Goal: Connect with others: Connect with others

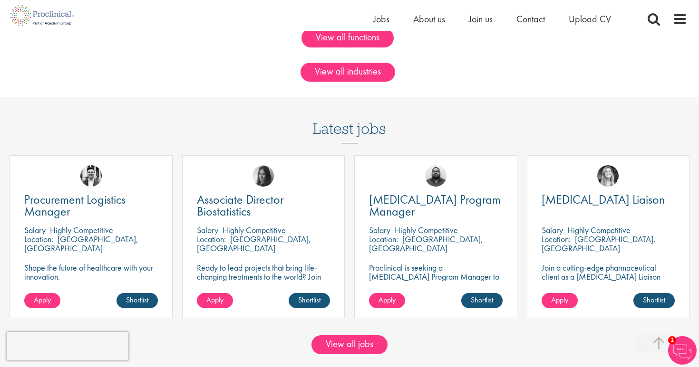
scroll to position [748, 0]
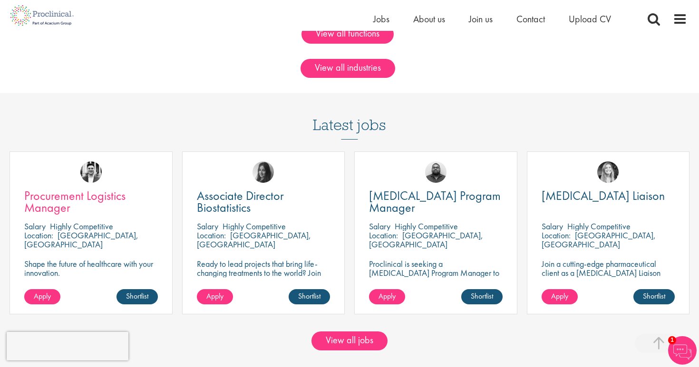
click at [91, 194] on span "Procurement Logistics Manager" at bounding box center [74, 202] width 101 height 28
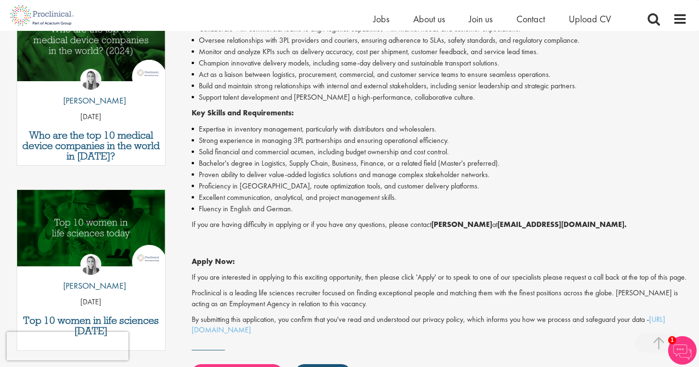
scroll to position [375, 0]
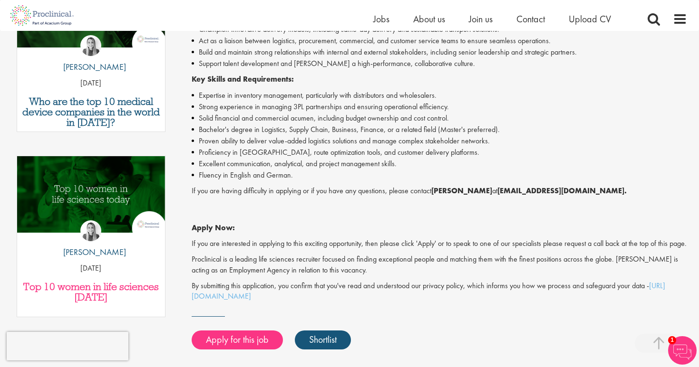
click at [120, 282] on h3 "Top 10 women in life sciences today" at bounding box center [91, 292] width 138 height 21
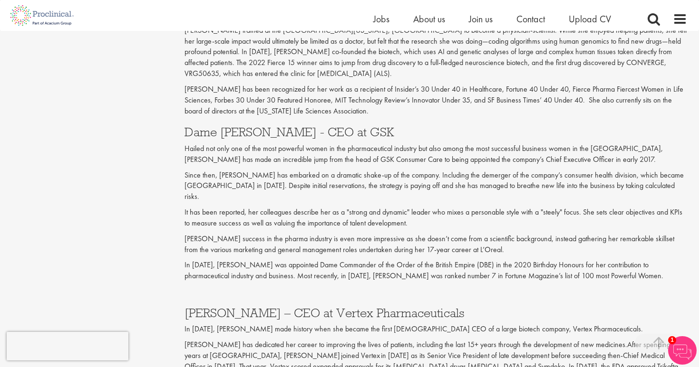
scroll to position [1194, 0]
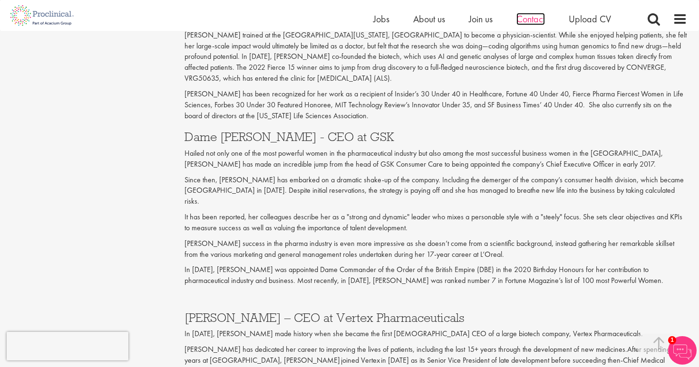
click at [532, 20] on span "Contact" at bounding box center [530, 19] width 29 height 12
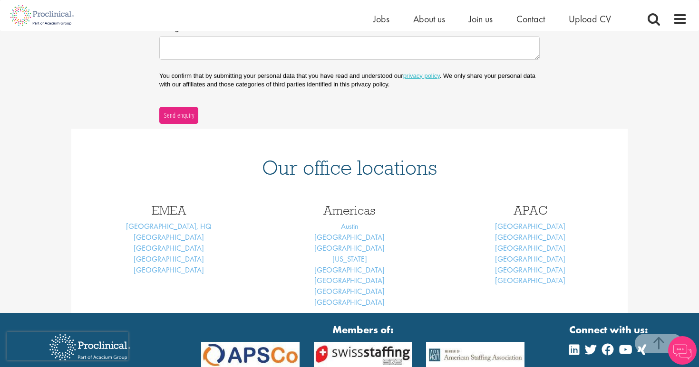
scroll to position [334, 0]
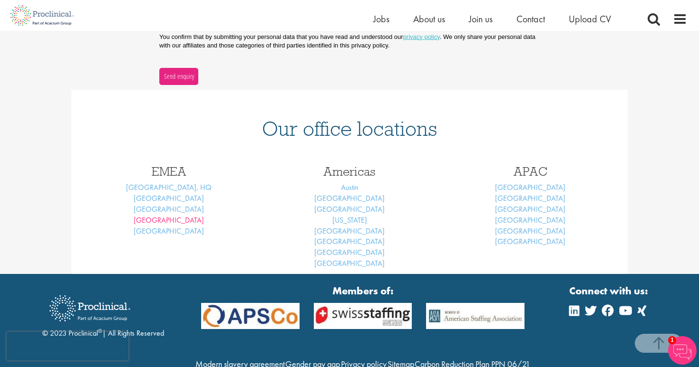
click at [168, 216] on link "Frankfurt" at bounding box center [169, 220] width 70 height 10
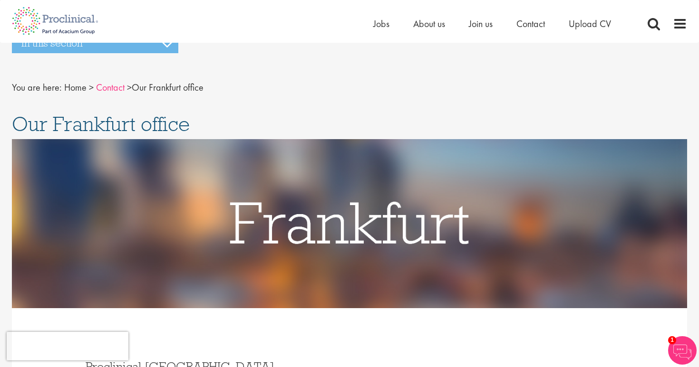
click at [114, 91] on link "Contact" at bounding box center [110, 87] width 29 height 12
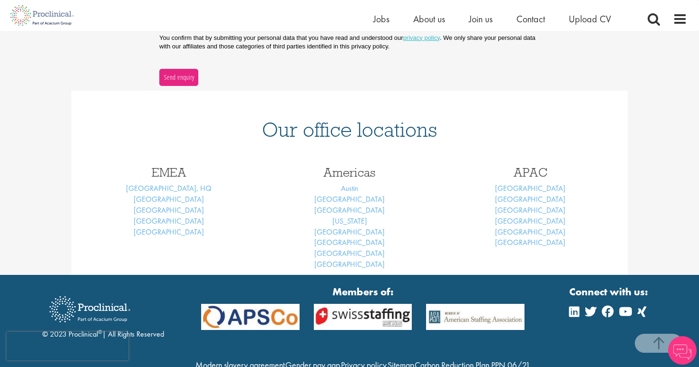
scroll to position [333, 0]
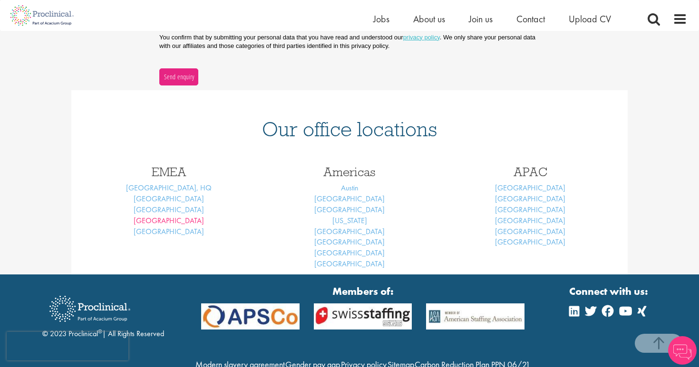
click at [171, 216] on link "Frankfurt" at bounding box center [169, 221] width 70 height 10
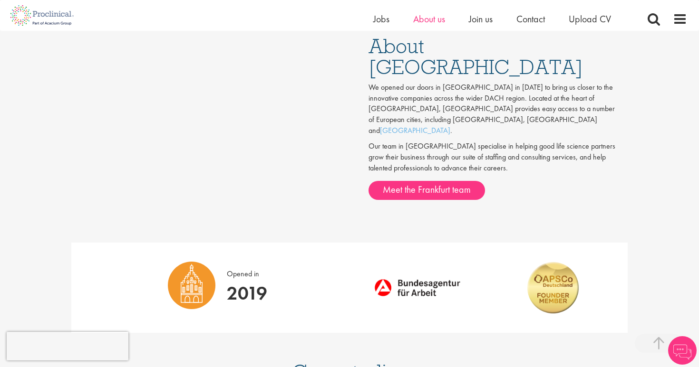
scroll to position [626, 0]
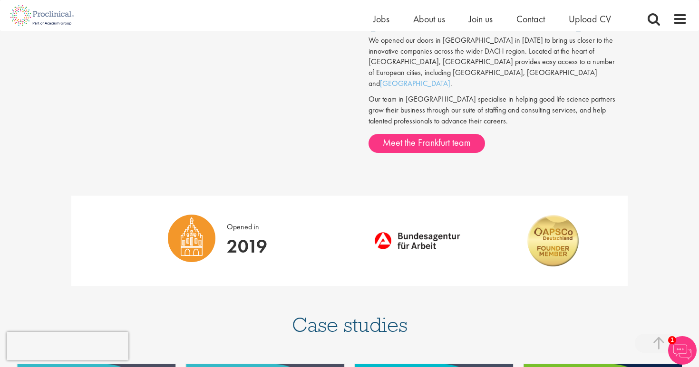
click at [423, 115] on div "About Frankfurt We opened our doors in Frankfurt in 2019 to bring us closer to …" at bounding box center [488, 75] width 278 height 193
click at [423, 134] on link "Meet the Frankfurt team" at bounding box center [426, 143] width 116 height 19
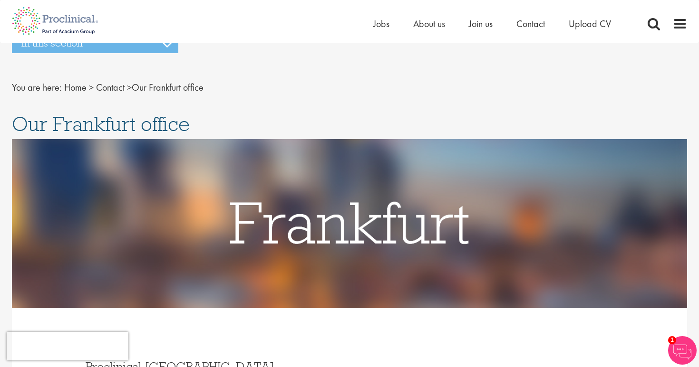
scroll to position [0, 0]
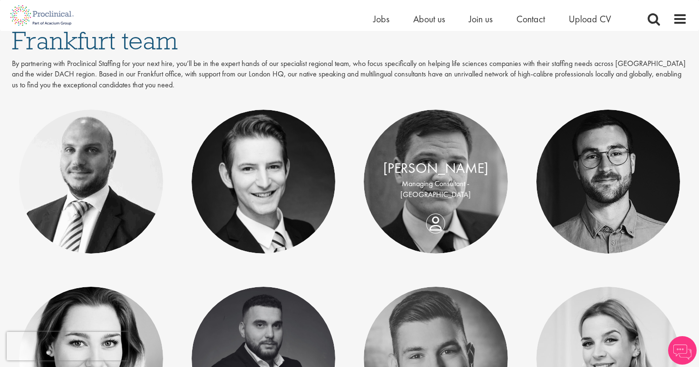
scroll to position [149, 0]
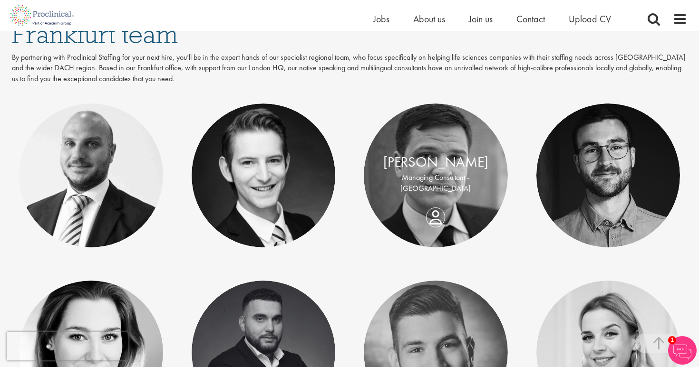
click at [423, 146] on link at bounding box center [436, 176] width 144 height 144
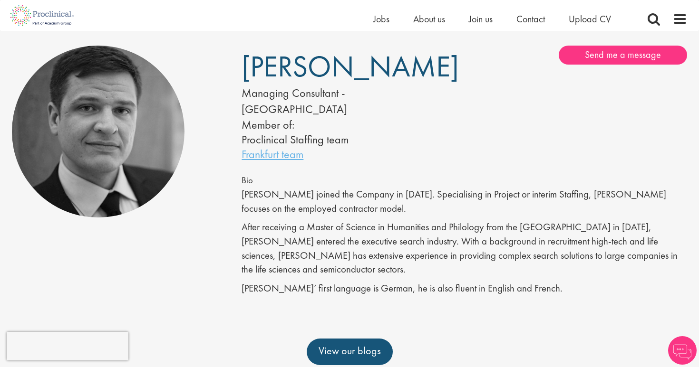
scroll to position [16, 0]
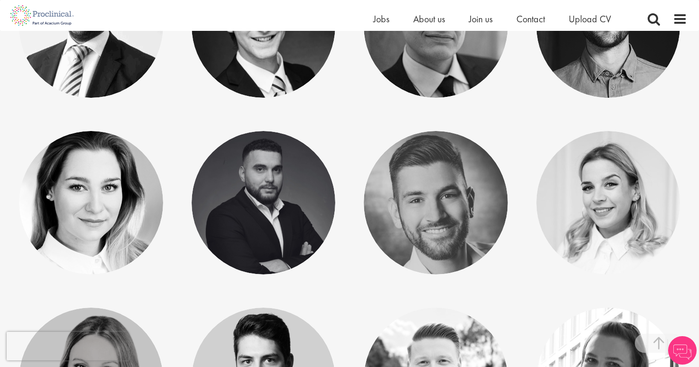
scroll to position [389, 0]
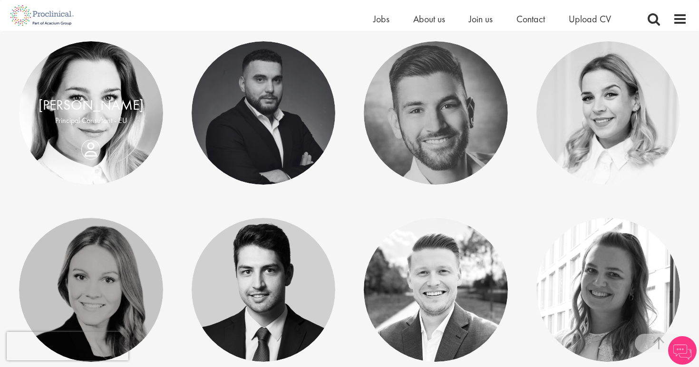
click at [121, 158] on link at bounding box center [91, 113] width 144 height 144
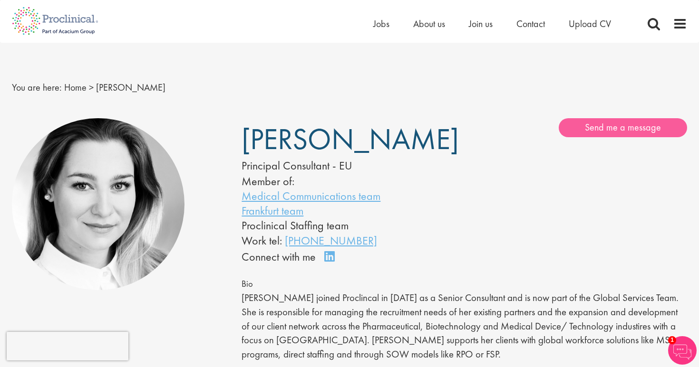
click at [588, 123] on link "Send me a message" at bounding box center [622, 127] width 128 height 19
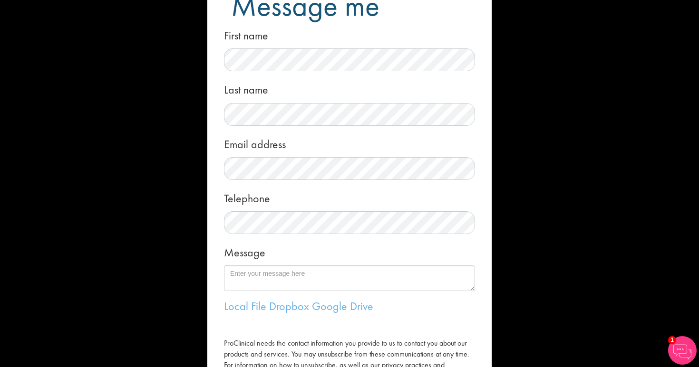
scroll to position [26, 0]
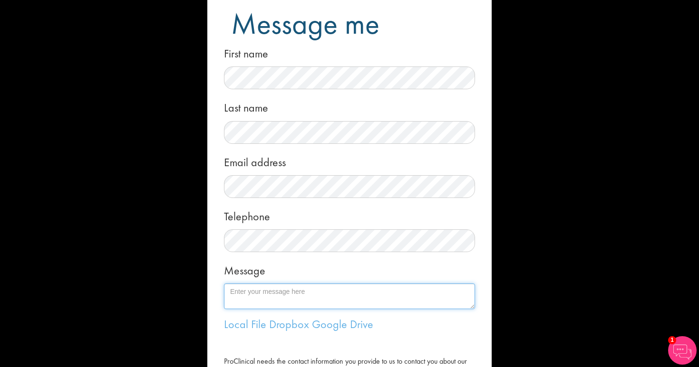
click at [288, 298] on textarea "Message" at bounding box center [349, 297] width 251 height 26
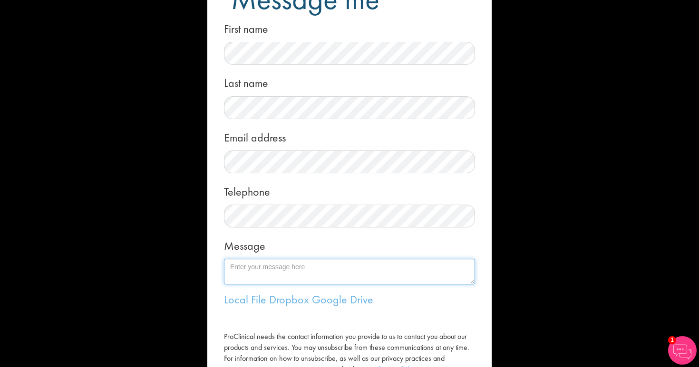
scroll to position [58, 0]
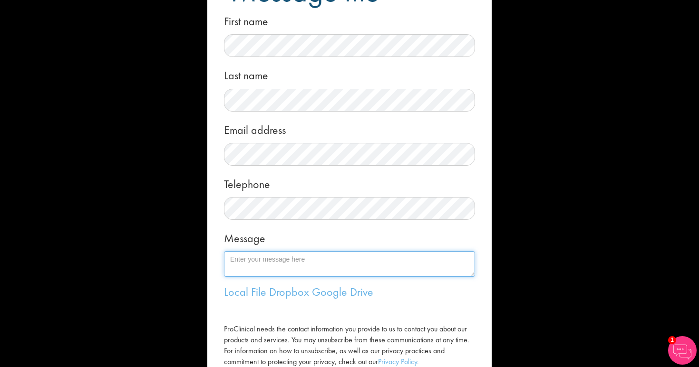
paste textarea "Hi Severine, I hope you are doing well. My name is Arushi, and I recently compl…"
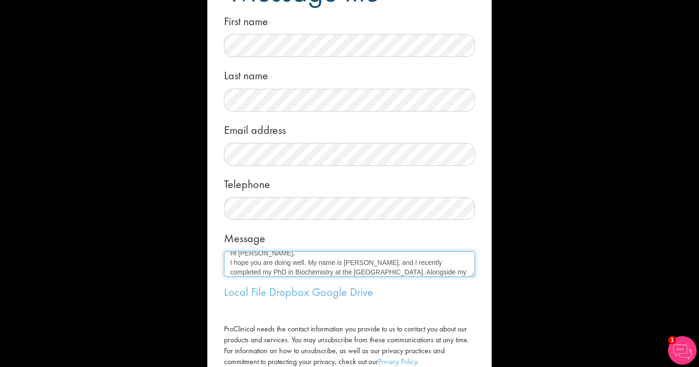
scroll to position [4, 0]
drag, startPoint x: 271, startPoint y: 256, endPoint x: 223, endPoint y: 256, distance: 48.0
click at [223, 256] on form "Message me First name Last name Email address Telephone Message Local File Drop…" at bounding box center [349, 186] width 270 height 461
drag, startPoint x: 307, startPoint y: 262, endPoint x: 165, endPoint y: 261, distance: 141.6
click at [165, 261] on div "Message me First name Last name Email address Telephone Message Local File Drop…" at bounding box center [349, 183] width 699 height 367
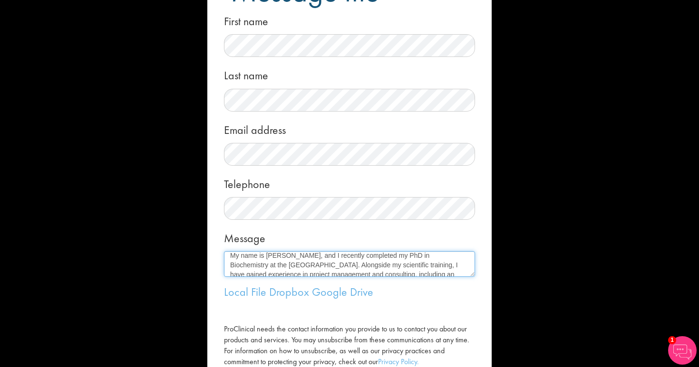
drag, startPoint x: 303, startPoint y: 266, endPoint x: 196, endPoint y: 264, distance: 106.5
click at [196, 264] on div "Message me First name Last name Email address Telephone Message Local File Drop…" at bounding box center [349, 183] width 699 height 367
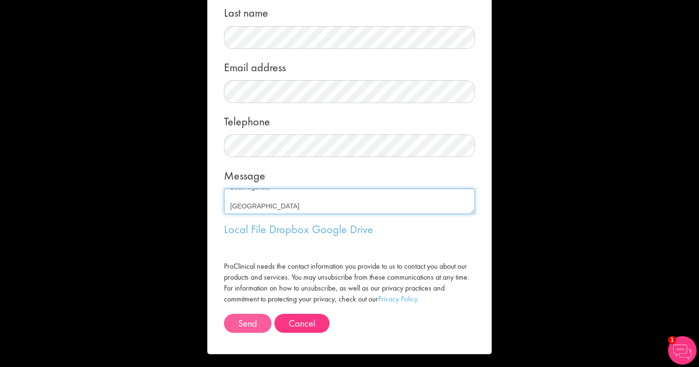
scroll to position [121, 0]
type textarea "I recently completed my PhD in Biochemistry at the University of Bonn. Alongsid…"
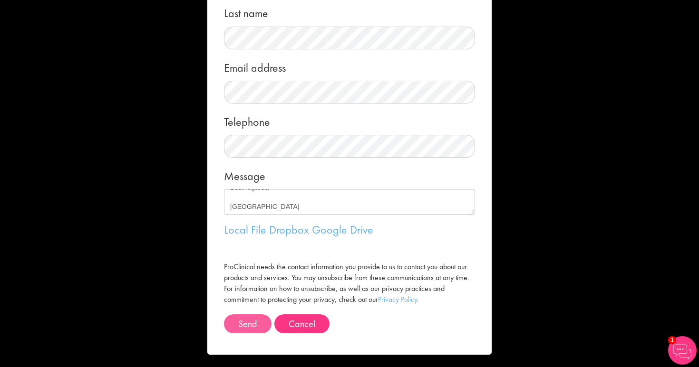
click at [247, 318] on button "Send" at bounding box center [248, 324] width 48 height 19
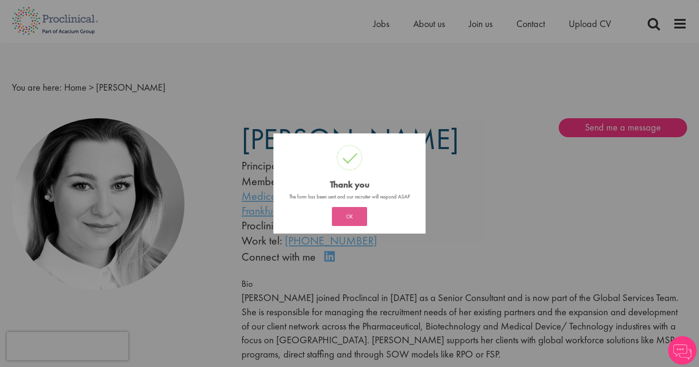
click at [353, 218] on button "OK" at bounding box center [349, 216] width 35 height 19
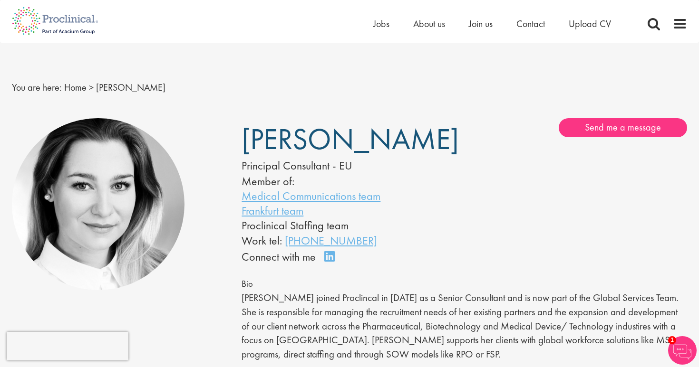
drag, startPoint x: 396, startPoint y: 135, endPoint x: 242, endPoint y: 133, distance: 154.0
click at [242, 133] on h1 "[PERSON_NAME]" at bounding box center [338, 139] width 194 height 23
copy span "[PERSON_NAME]"
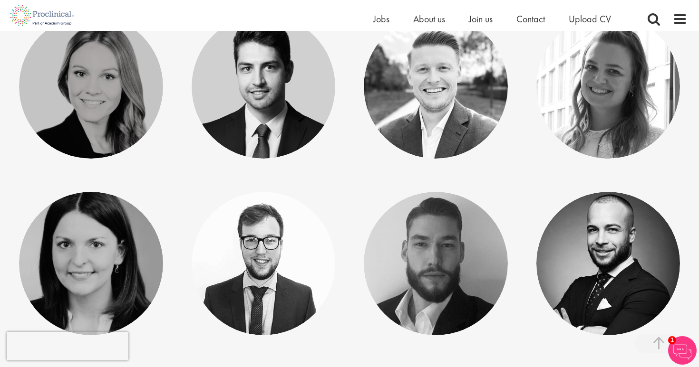
scroll to position [546, 0]
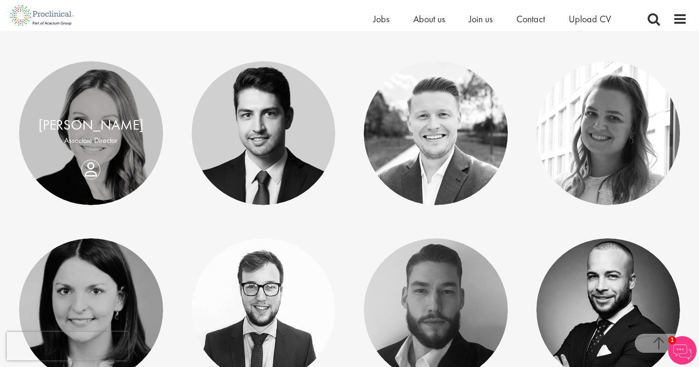
click at [129, 155] on link at bounding box center [91, 133] width 144 height 144
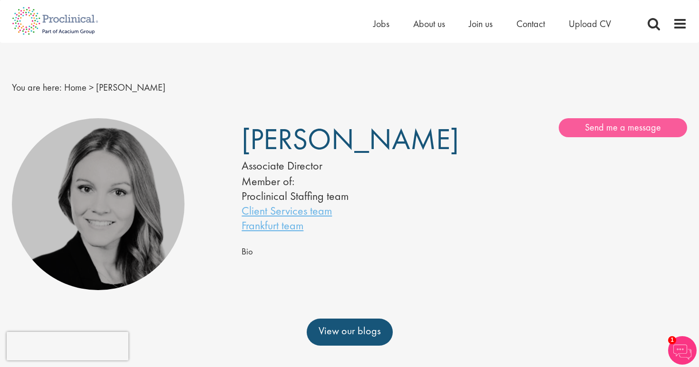
click at [604, 132] on link "Send me a message" at bounding box center [622, 127] width 128 height 19
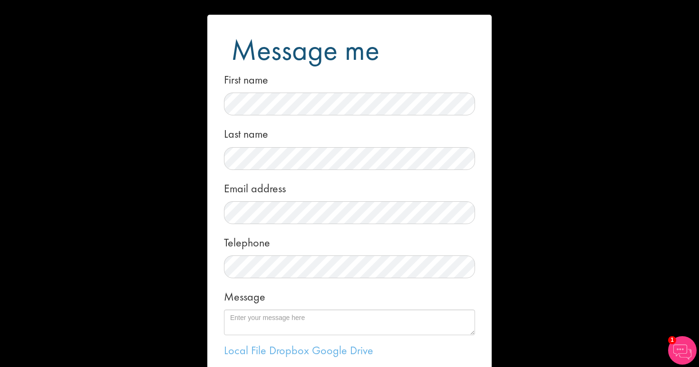
click at [556, 153] on div "Message me First name Last name Email address Telephone Message Local File Drop…" at bounding box center [349, 183] width 699 height 367
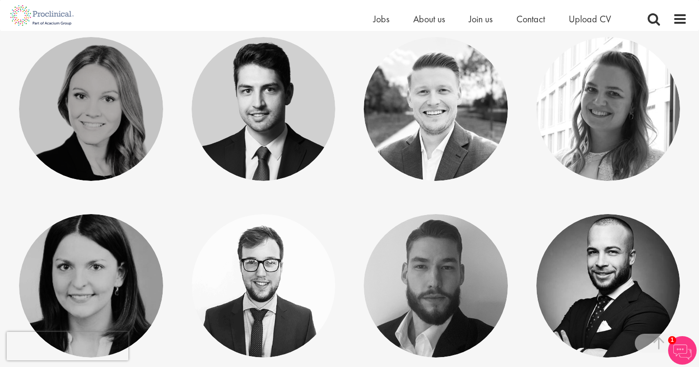
scroll to position [666, 0]
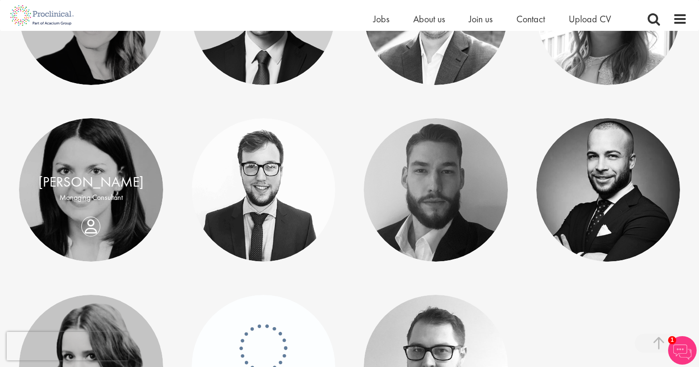
click at [104, 207] on link at bounding box center [91, 190] width 144 height 144
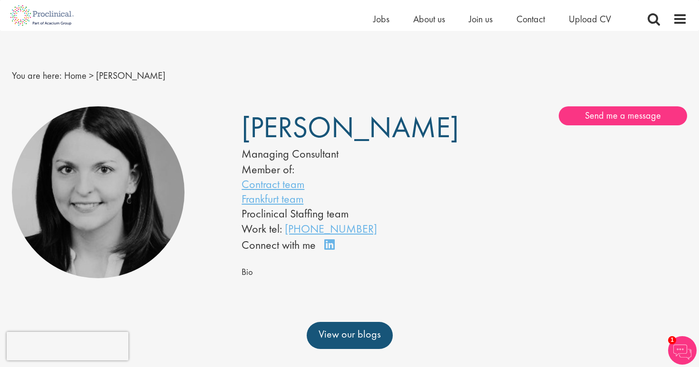
scroll to position [9, 0]
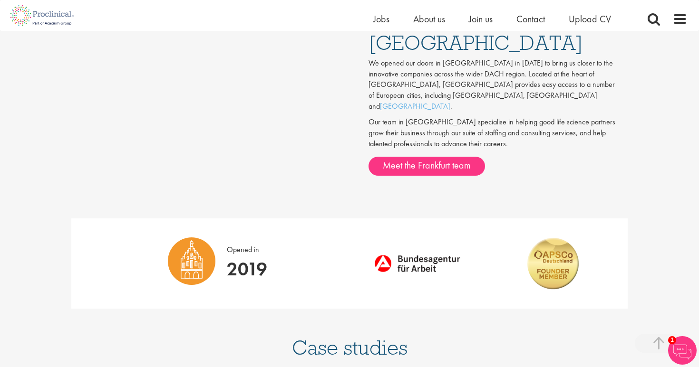
scroll to position [574, 0]
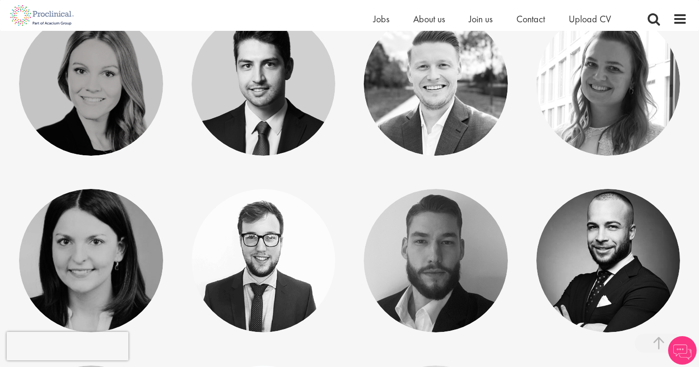
scroll to position [576, 0]
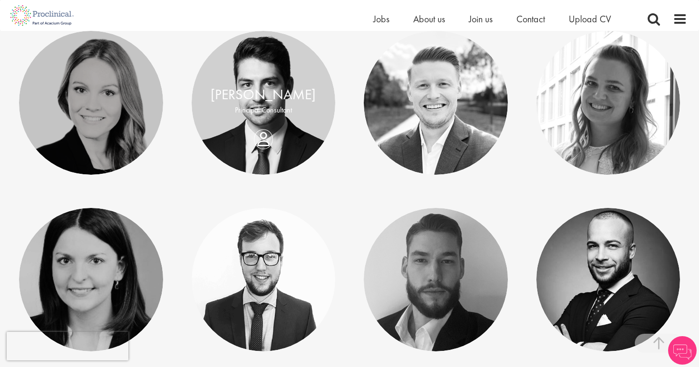
click at [285, 86] on link "Thomas Wenig" at bounding box center [263, 95] width 105 height 18
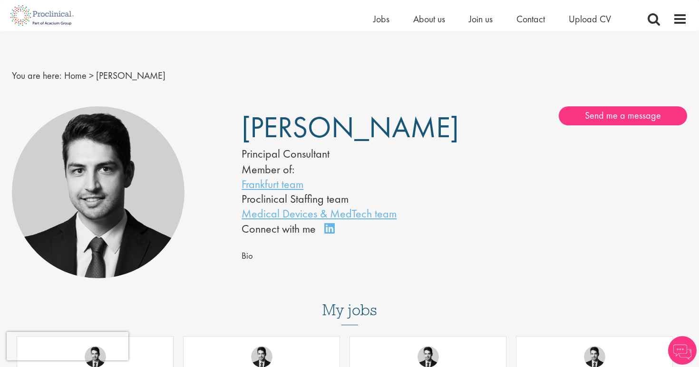
scroll to position [34, 0]
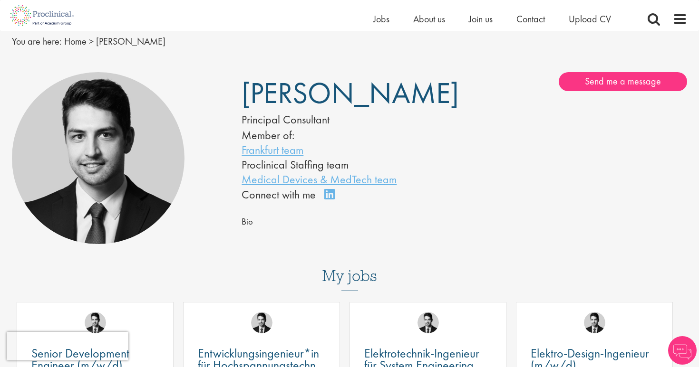
click at [328, 199] on link "Connect on LinkedIn" at bounding box center [332, 199] width 17 height 0
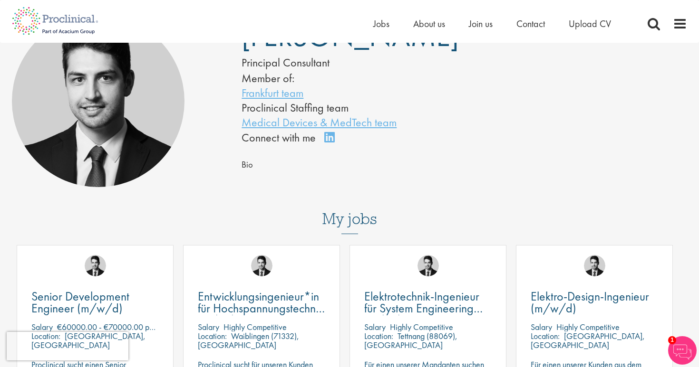
scroll to position [0, 0]
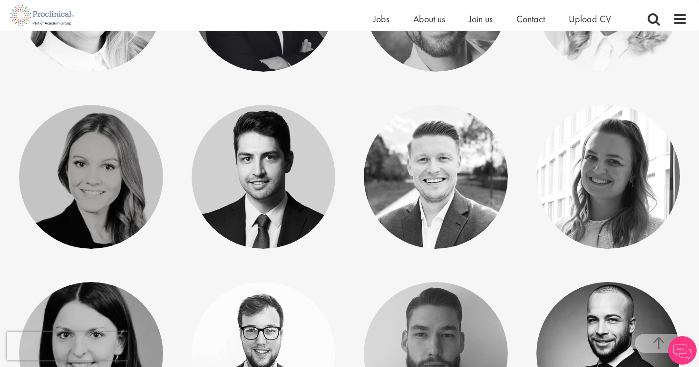
scroll to position [412, 0]
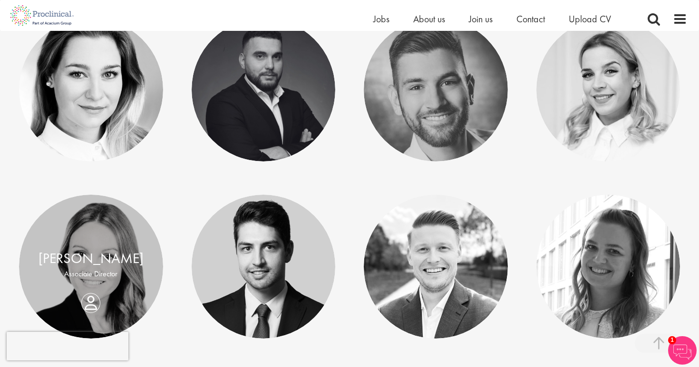
click at [111, 246] on link at bounding box center [91, 267] width 144 height 144
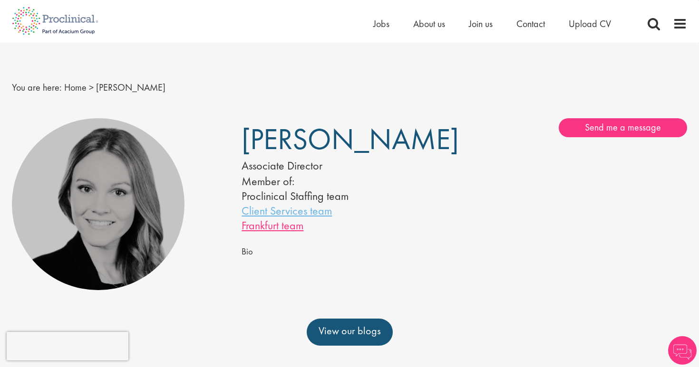
click at [292, 224] on link "Frankfurt team" at bounding box center [272, 225] width 62 height 15
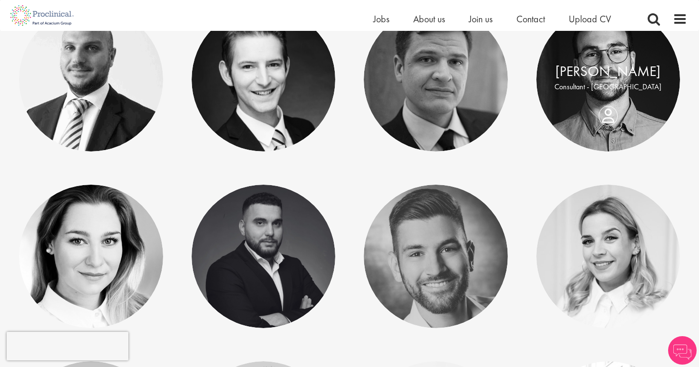
click at [559, 97] on link at bounding box center [608, 80] width 144 height 144
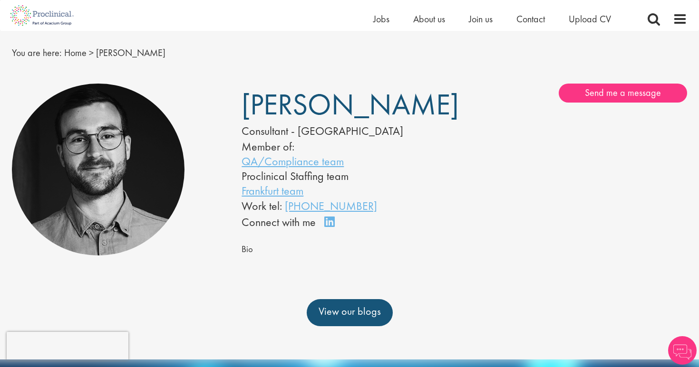
scroll to position [23, 0]
